Goal: Task Accomplishment & Management: Manage account settings

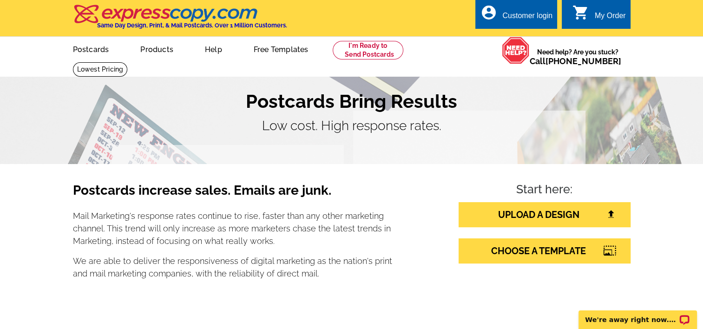
click at [509, 12] on div "Customer login" at bounding box center [527, 18] width 50 height 13
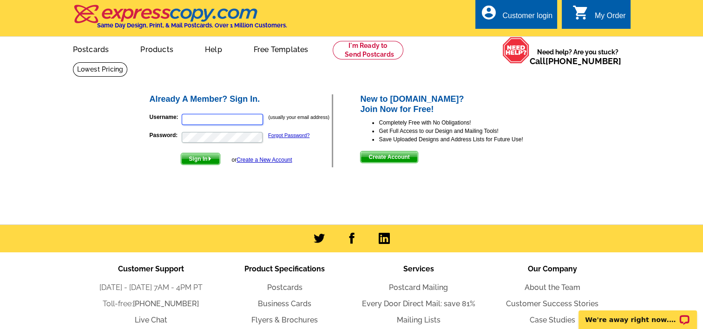
type input "[EMAIL_ADDRESS][DOMAIN_NAME]"
click at [198, 157] on span "Sign In" at bounding box center [200, 158] width 39 height 11
